Goal: Task Accomplishment & Management: Manage account settings

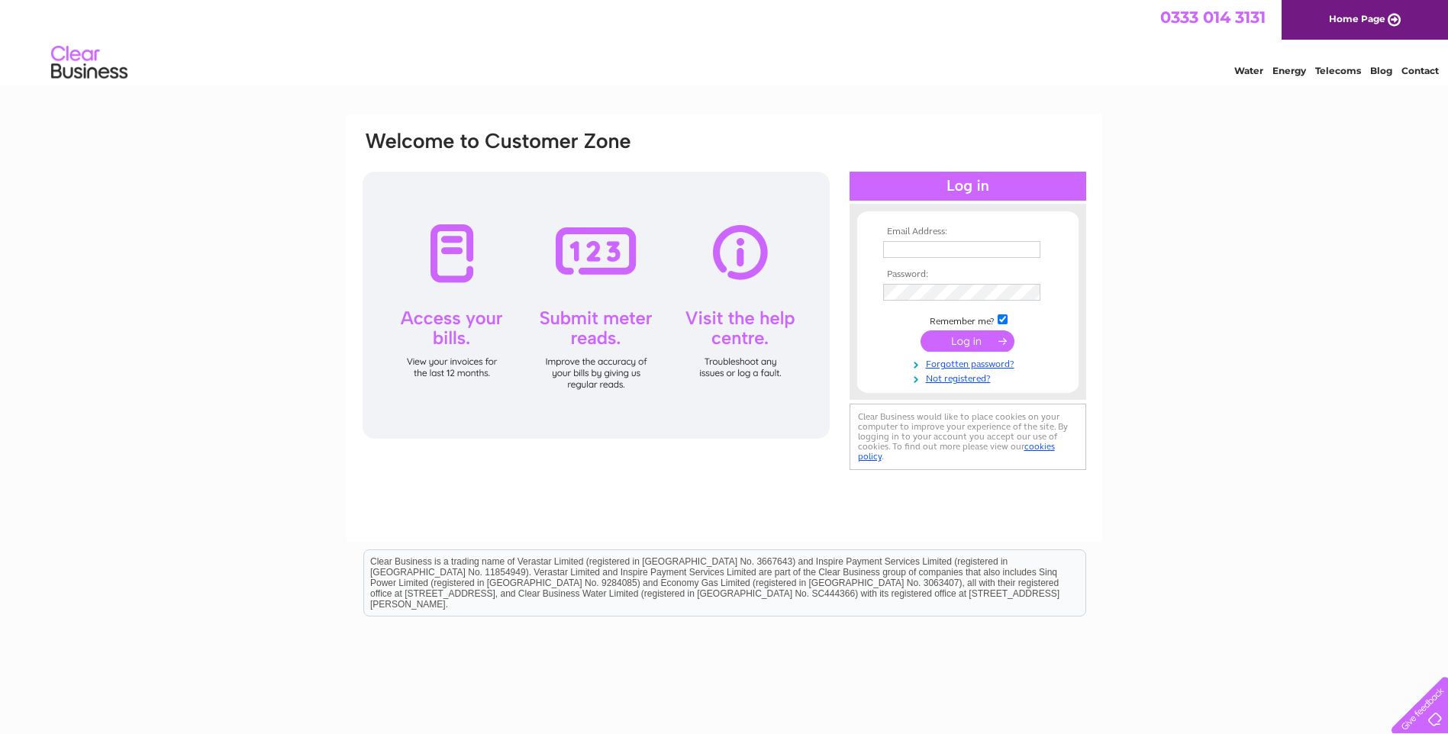
type input "office@wales-pc.org.uk"
click at [943, 346] on input "submit" at bounding box center [968, 341] width 94 height 21
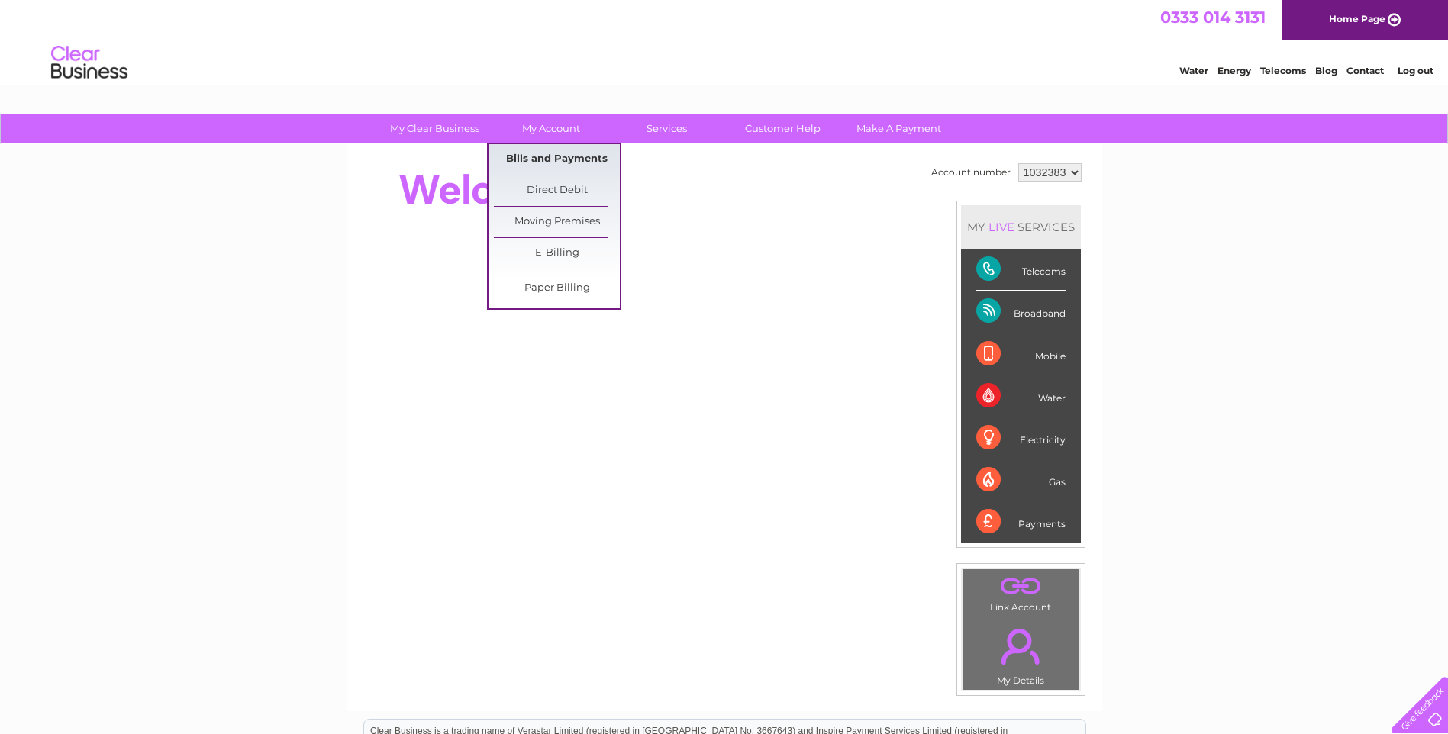
click at [565, 159] on link "Bills and Payments" at bounding box center [557, 159] width 126 height 31
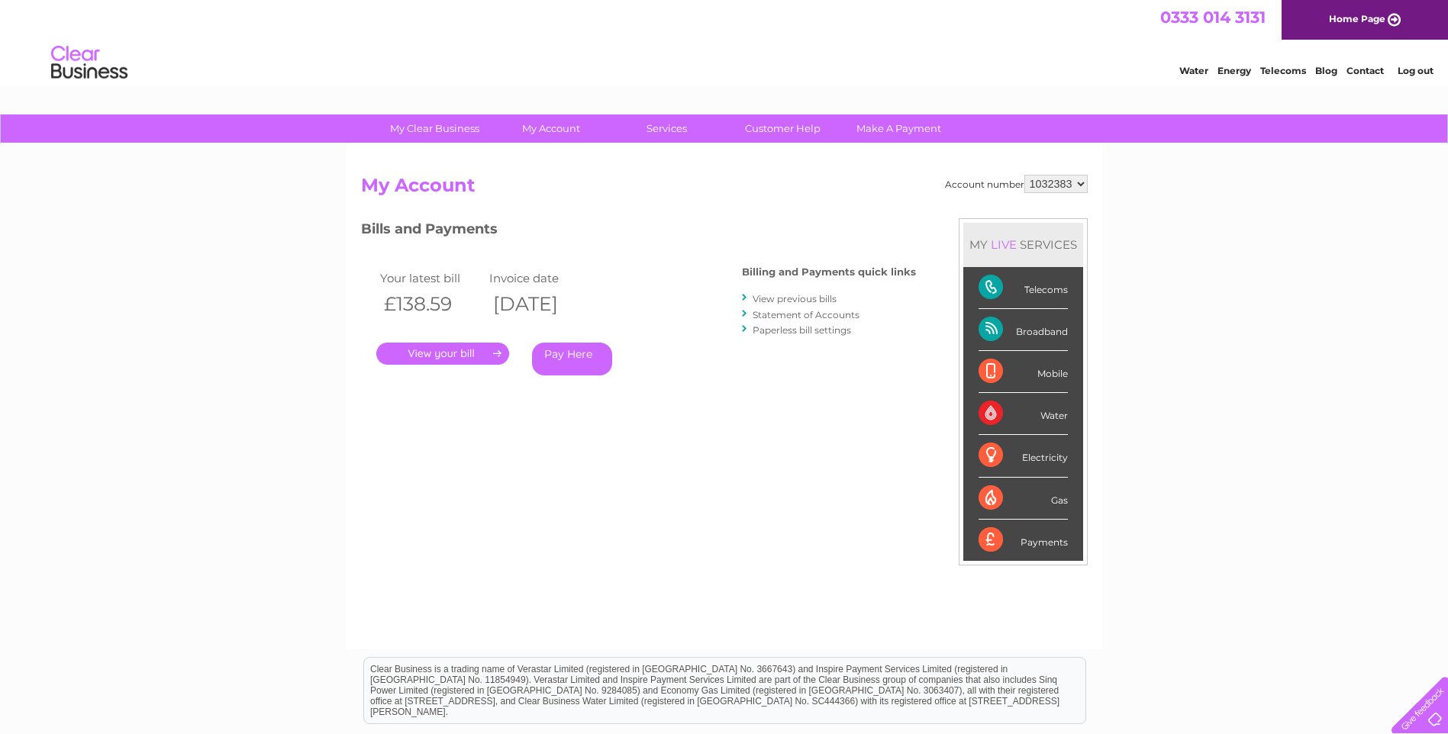
click at [447, 360] on link "." at bounding box center [442, 354] width 133 height 22
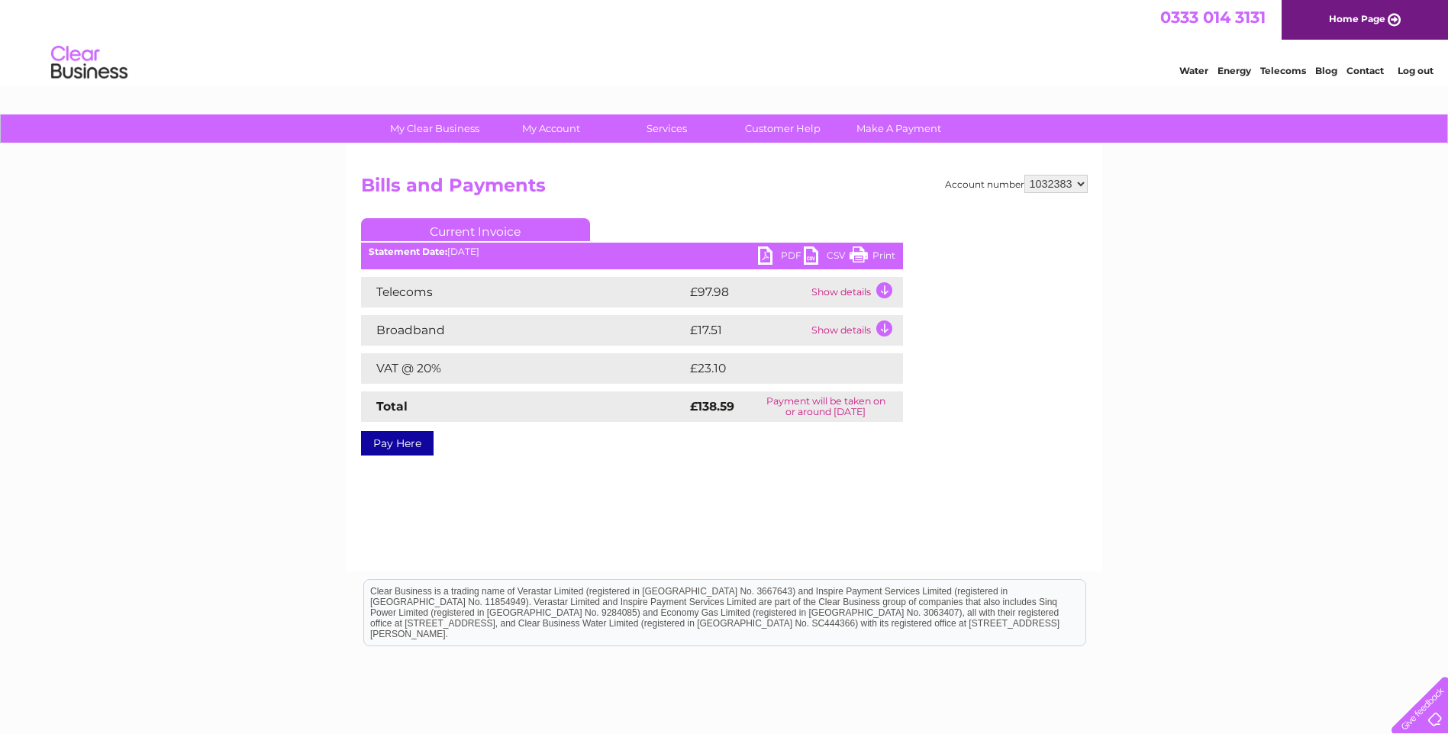
click at [772, 253] on link "PDF" at bounding box center [781, 258] width 46 height 22
